Goal: Task Accomplishment & Management: Complete application form

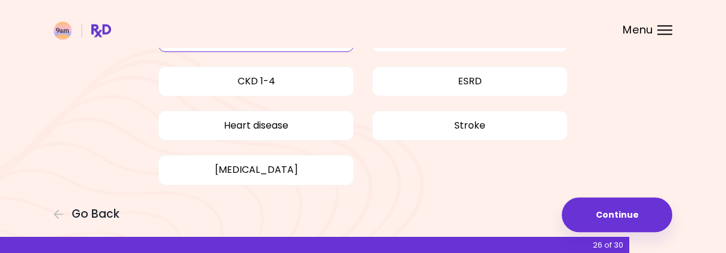
scroll to position [239, 0]
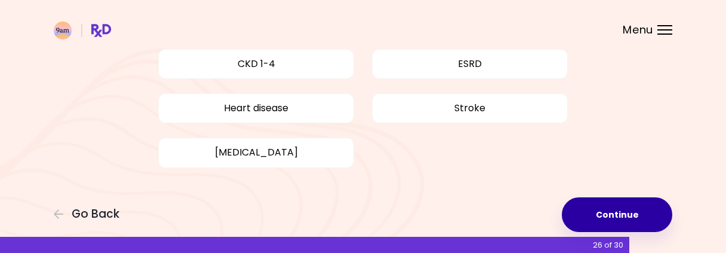
click at [615, 216] on button "Continue" at bounding box center [617, 214] width 111 height 35
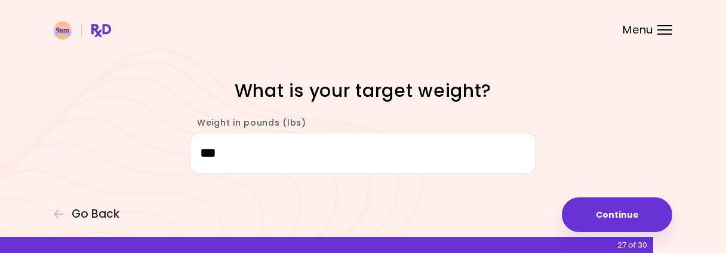
drag, startPoint x: 232, startPoint y: 154, endPoint x: 213, endPoint y: 154, distance: 19.7
click at [213, 154] on input "***" at bounding box center [363, 153] width 346 height 41
drag, startPoint x: 236, startPoint y: 153, endPoint x: 195, endPoint y: 156, distance: 40.7
click at [195, 156] on input "***" at bounding box center [363, 153] width 346 height 41
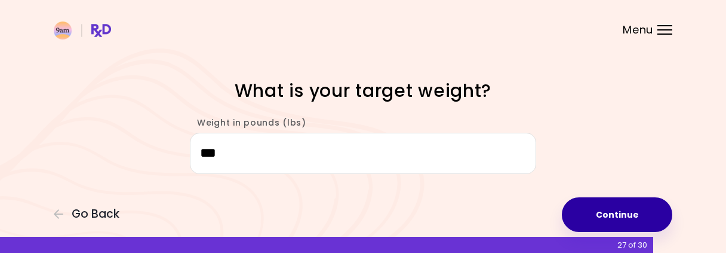
type input "***"
click at [617, 220] on button "Continue" at bounding box center [617, 214] width 111 height 35
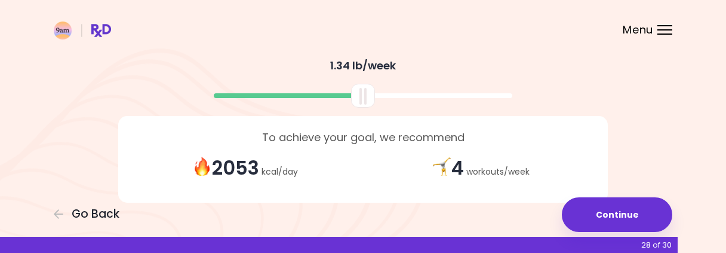
scroll to position [365, 0]
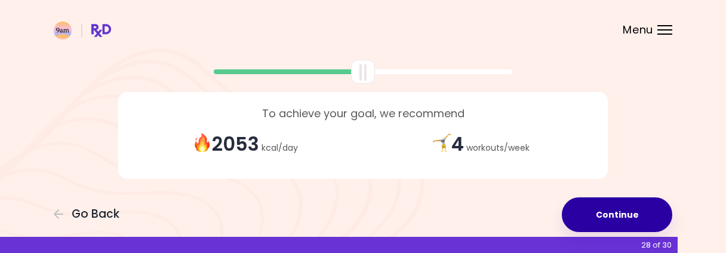
click at [612, 216] on button "Continue" at bounding box center [617, 214] width 111 height 35
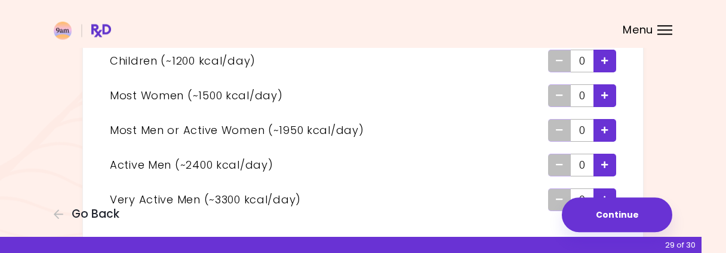
scroll to position [186, 0]
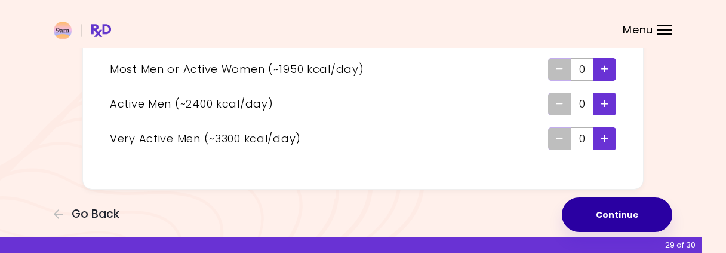
click at [615, 214] on button "Continue" at bounding box center [617, 214] width 111 height 35
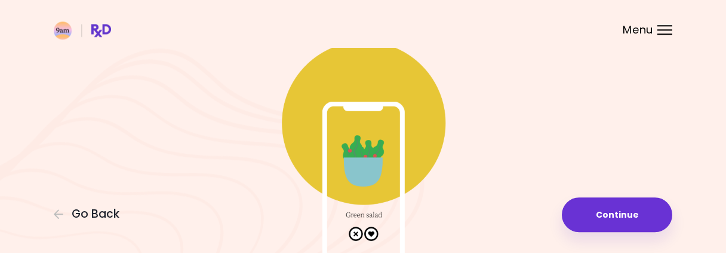
scroll to position [124, 0]
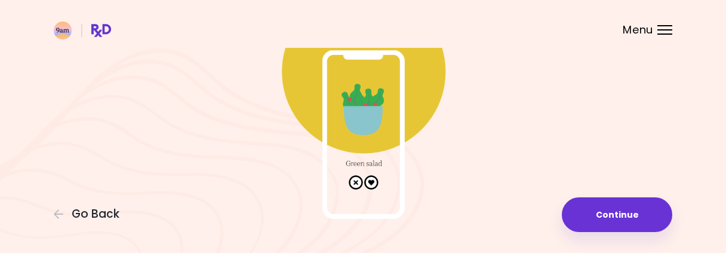
click at [372, 182] on img at bounding box center [363, 99] width 239 height 239
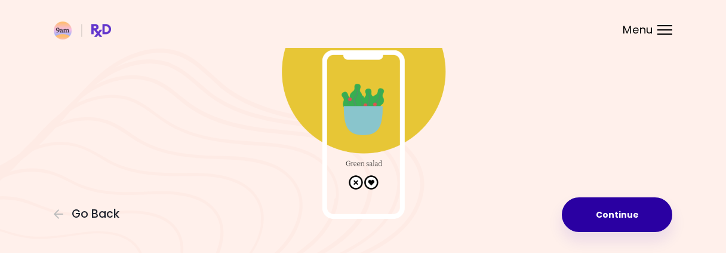
click at [628, 221] on button "Continue" at bounding box center [617, 214] width 111 height 35
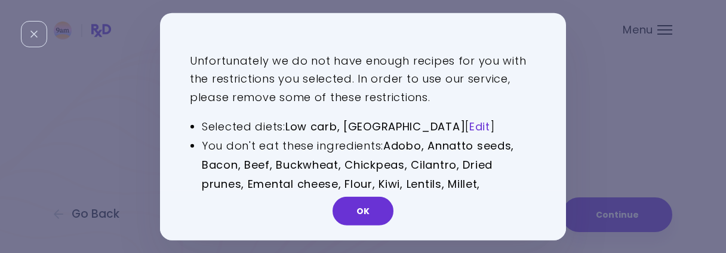
click at [470, 130] on link "Edit" at bounding box center [480, 126] width 21 height 15
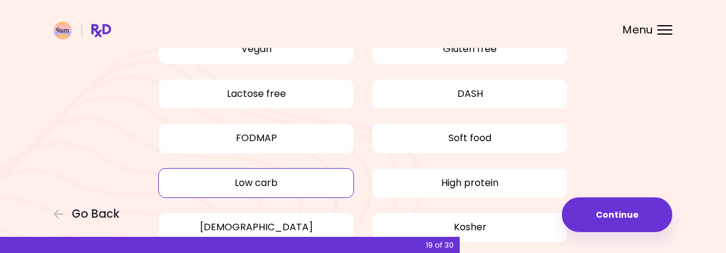
scroll to position [243, 0]
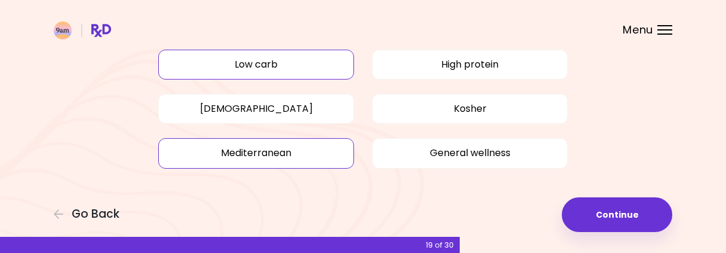
click at [261, 64] on button "Low carb" at bounding box center [256, 65] width 196 height 30
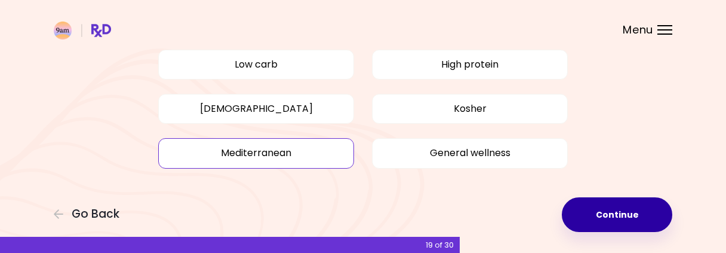
click at [625, 210] on button "Continue" at bounding box center [617, 214] width 111 height 35
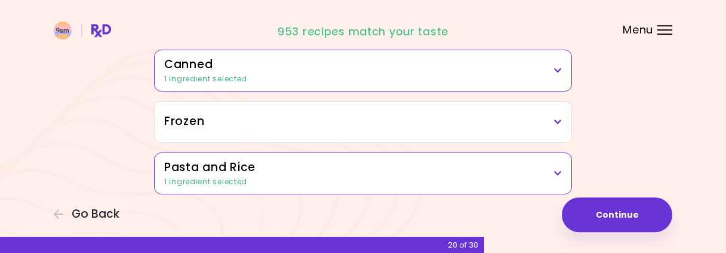
scroll to position [795, 0]
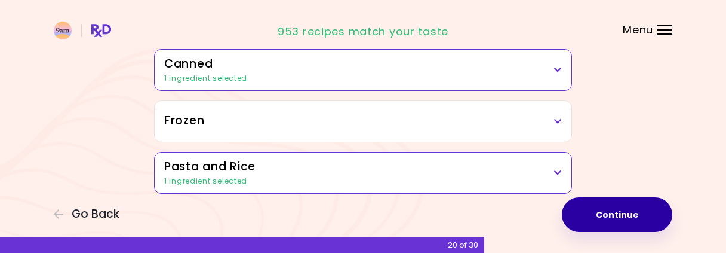
click at [624, 209] on button "Continue" at bounding box center [617, 214] width 111 height 35
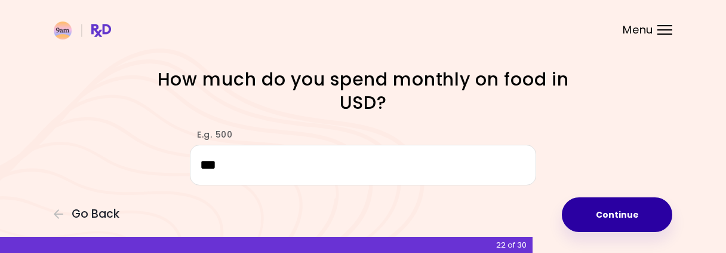
click at [634, 214] on button "Continue" at bounding box center [617, 214] width 111 height 35
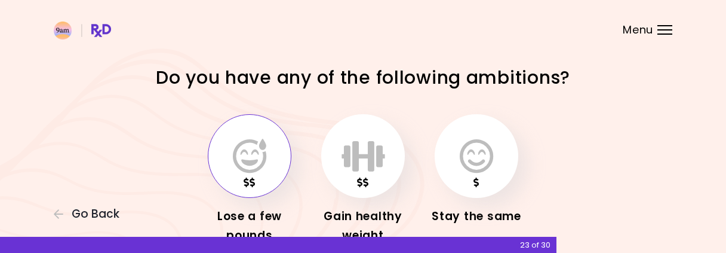
scroll to position [79, 0]
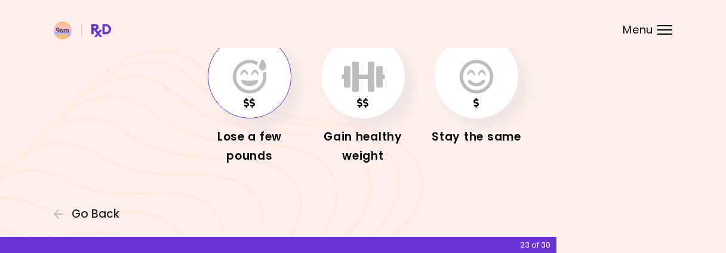
click at [241, 85] on icon "button" at bounding box center [249, 76] width 33 height 35
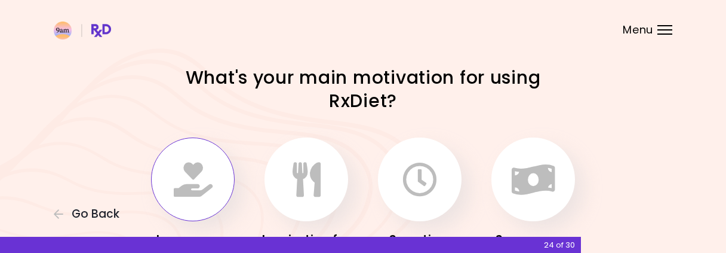
scroll to position [62, 0]
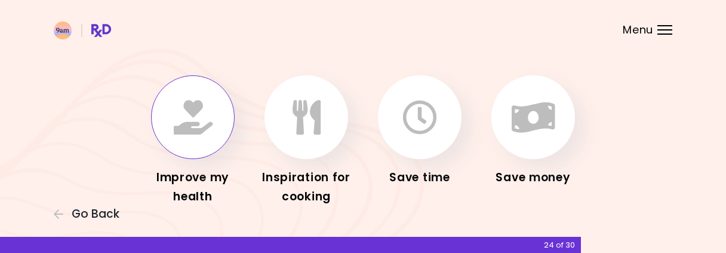
click at [200, 128] on icon "button" at bounding box center [193, 117] width 39 height 35
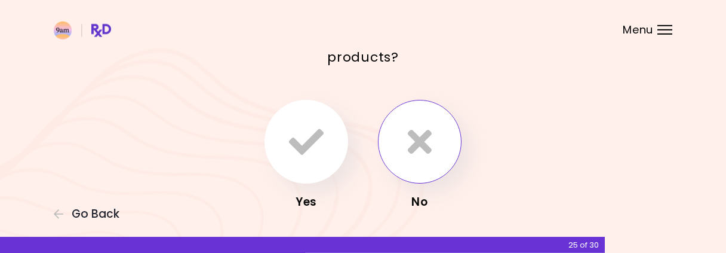
scroll to position [146, 0]
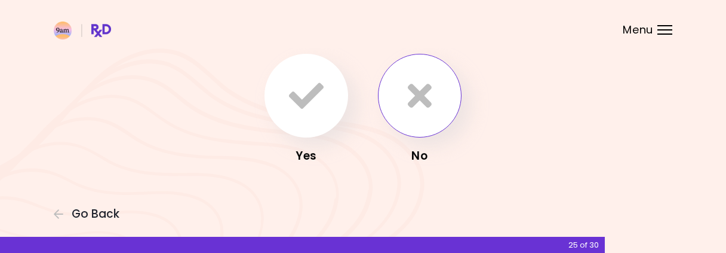
click at [410, 90] on icon "button" at bounding box center [420, 95] width 24 height 35
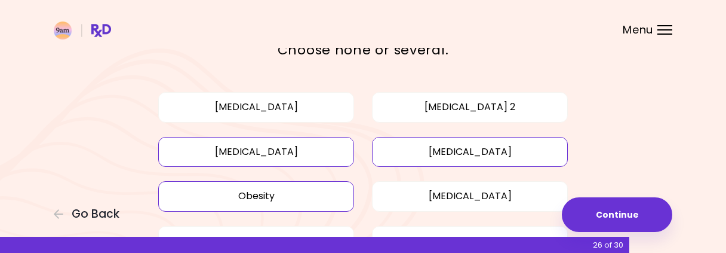
scroll to position [124, 0]
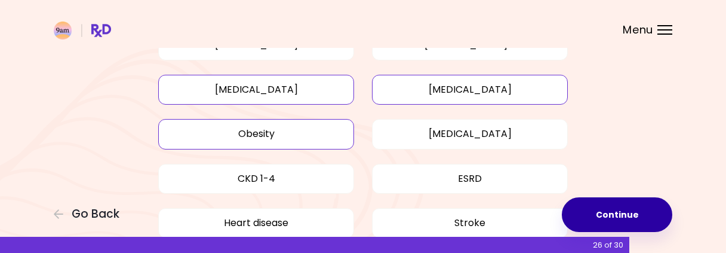
click at [617, 212] on button "Continue" at bounding box center [617, 214] width 111 height 35
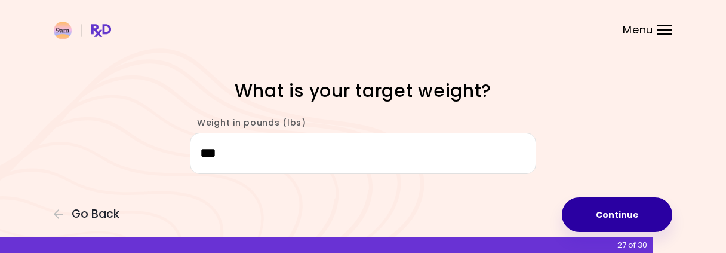
click at [632, 211] on button "Continue" at bounding box center [617, 214] width 111 height 35
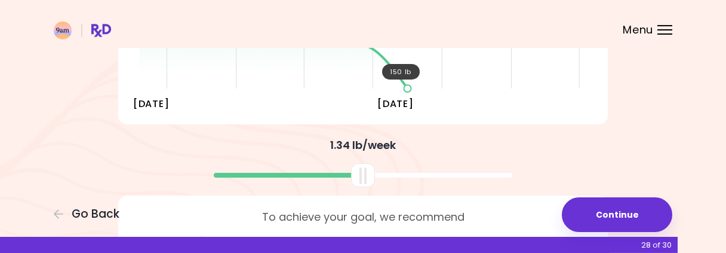
scroll to position [303, 0]
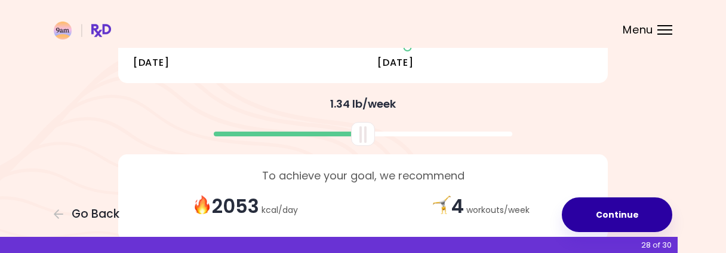
click at [614, 218] on button "Continue" at bounding box center [617, 214] width 111 height 35
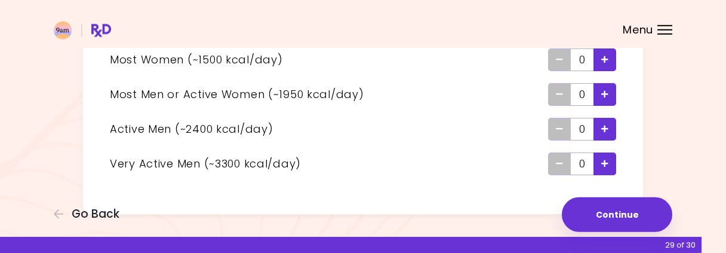
scroll to position [188, 0]
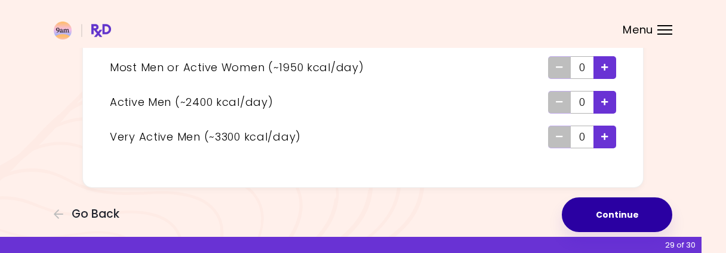
click at [613, 208] on button "Continue" at bounding box center [617, 214] width 111 height 35
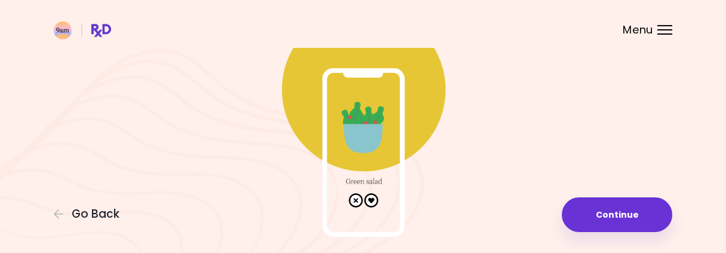
scroll to position [124, 0]
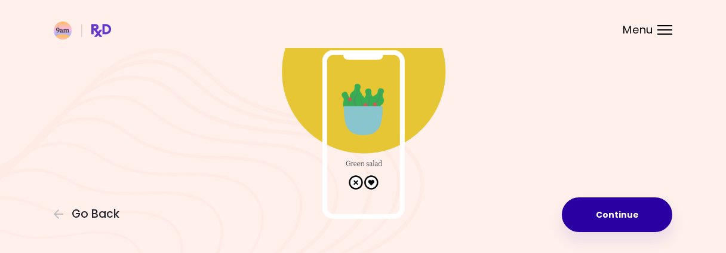
click at [603, 210] on button "Continue" at bounding box center [617, 214] width 111 height 35
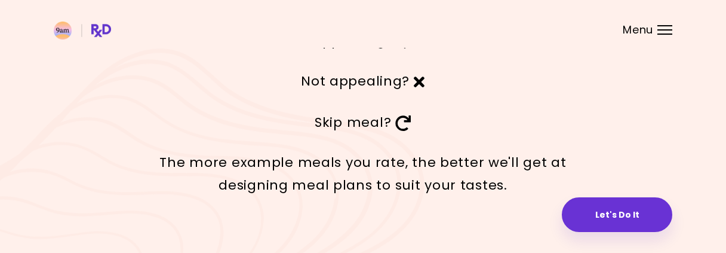
scroll to position [114, 0]
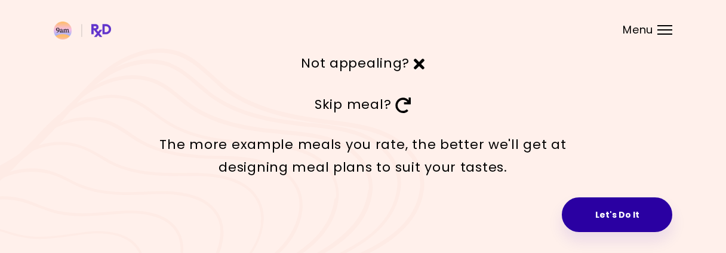
click at [601, 214] on button "Let's Do It" at bounding box center [617, 214] width 111 height 35
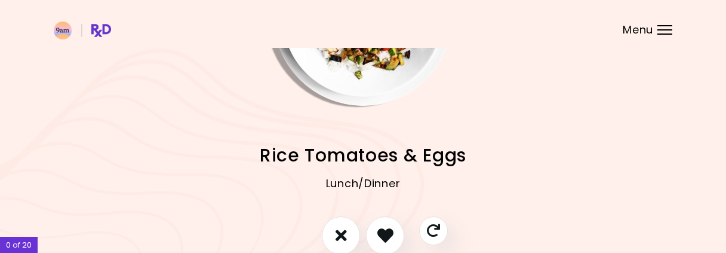
scroll to position [188, 0]
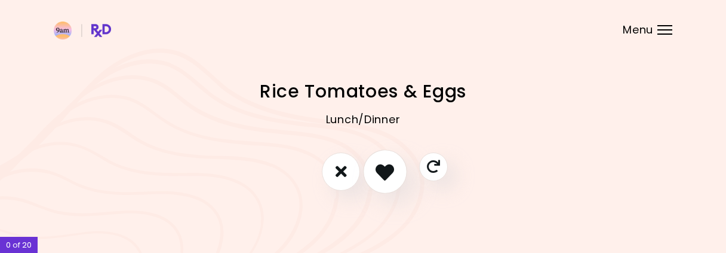
click at [388, 177] on icon "I like this recipe" at bounding box center [385, 171] width 19 height 19
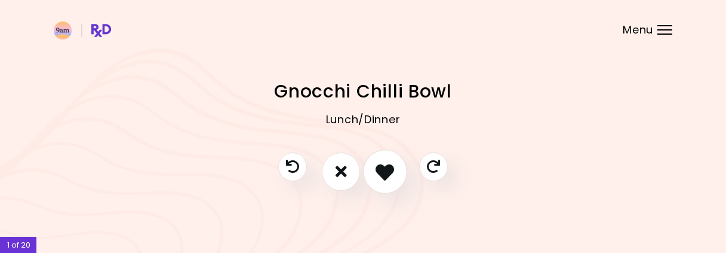
click at [385, 174] on icon "I like this recipe" at bounding box center [385, 171] width 19 height 19
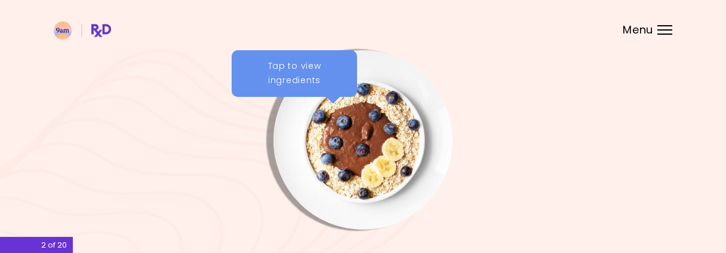
scroll to position [0, 0]
